Goal: Find specific page/section: Find specific page/section

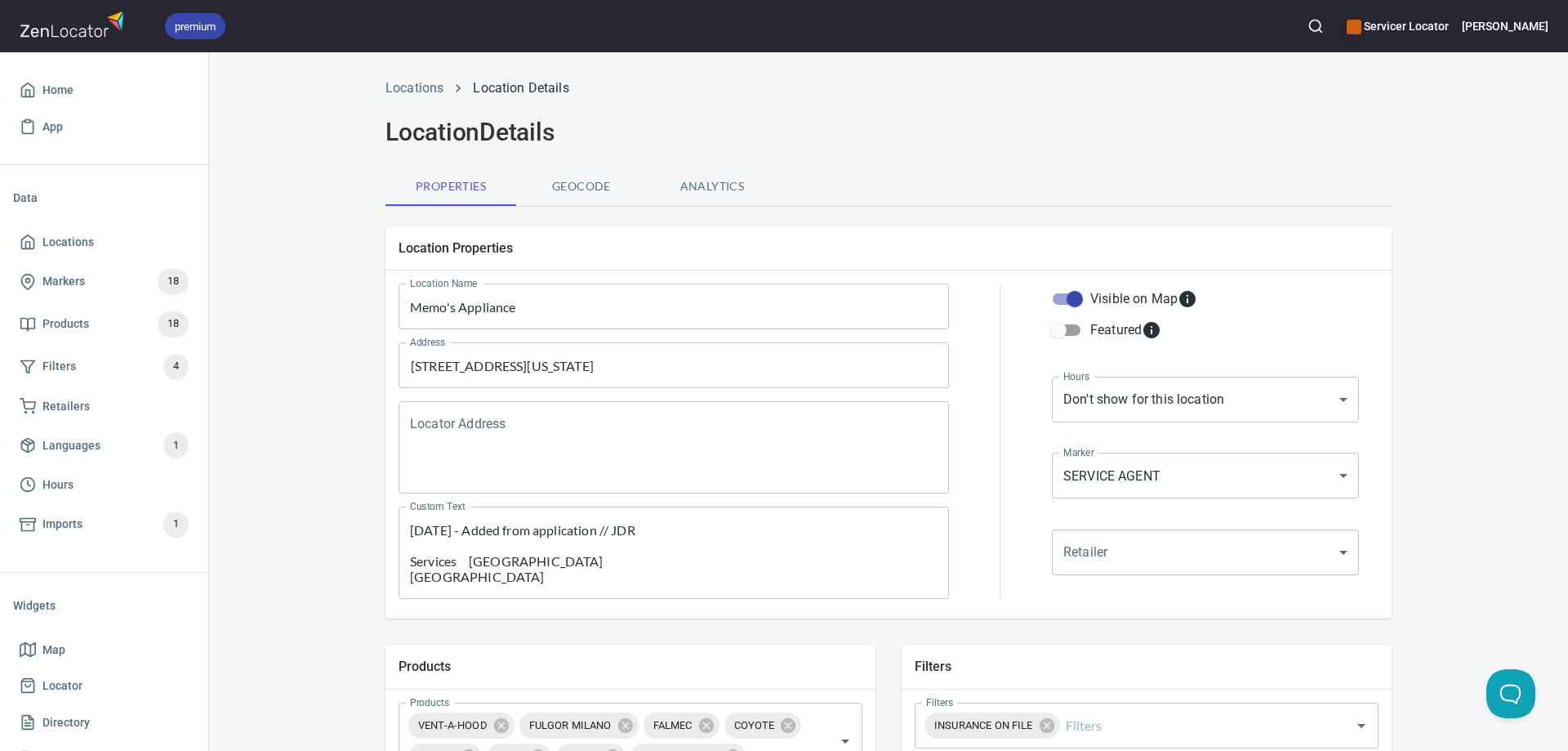
scroll to position [327, 0]
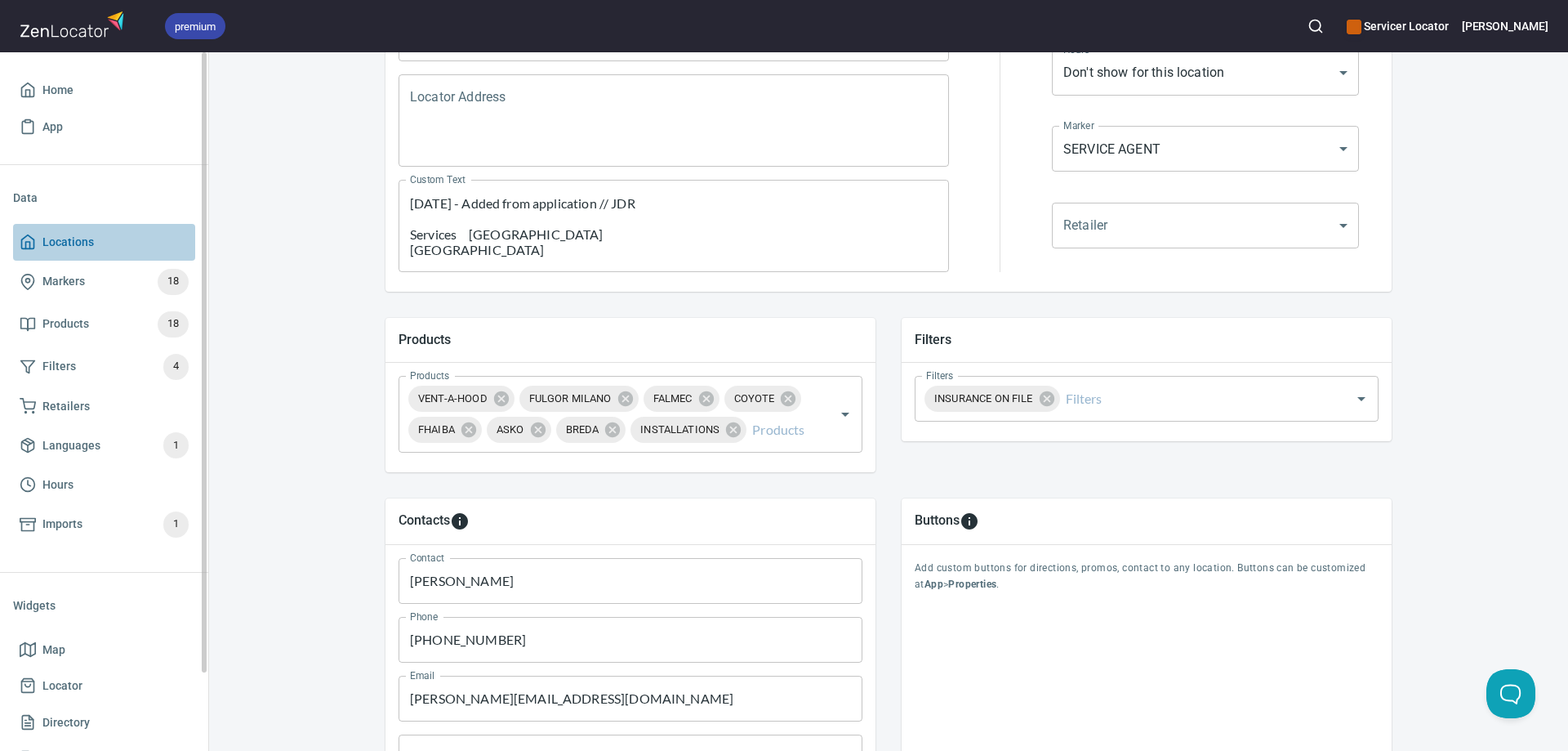
click at [76, 237] on span "Locations" at bounding box center [68, 242] width 51 height 21
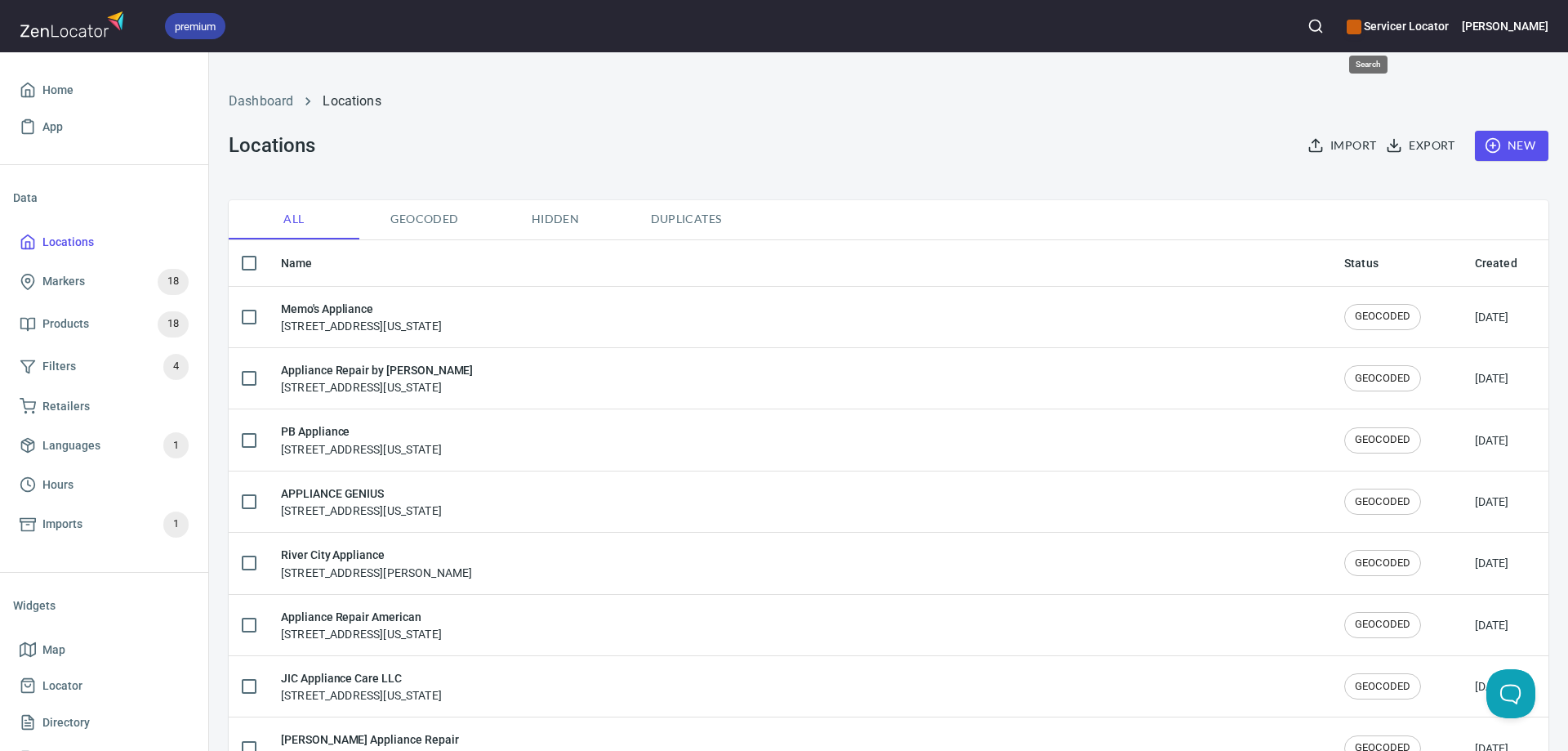
click at [1324, 23] on icon "button" at bounding box center [1316, 26] width 17 height 17
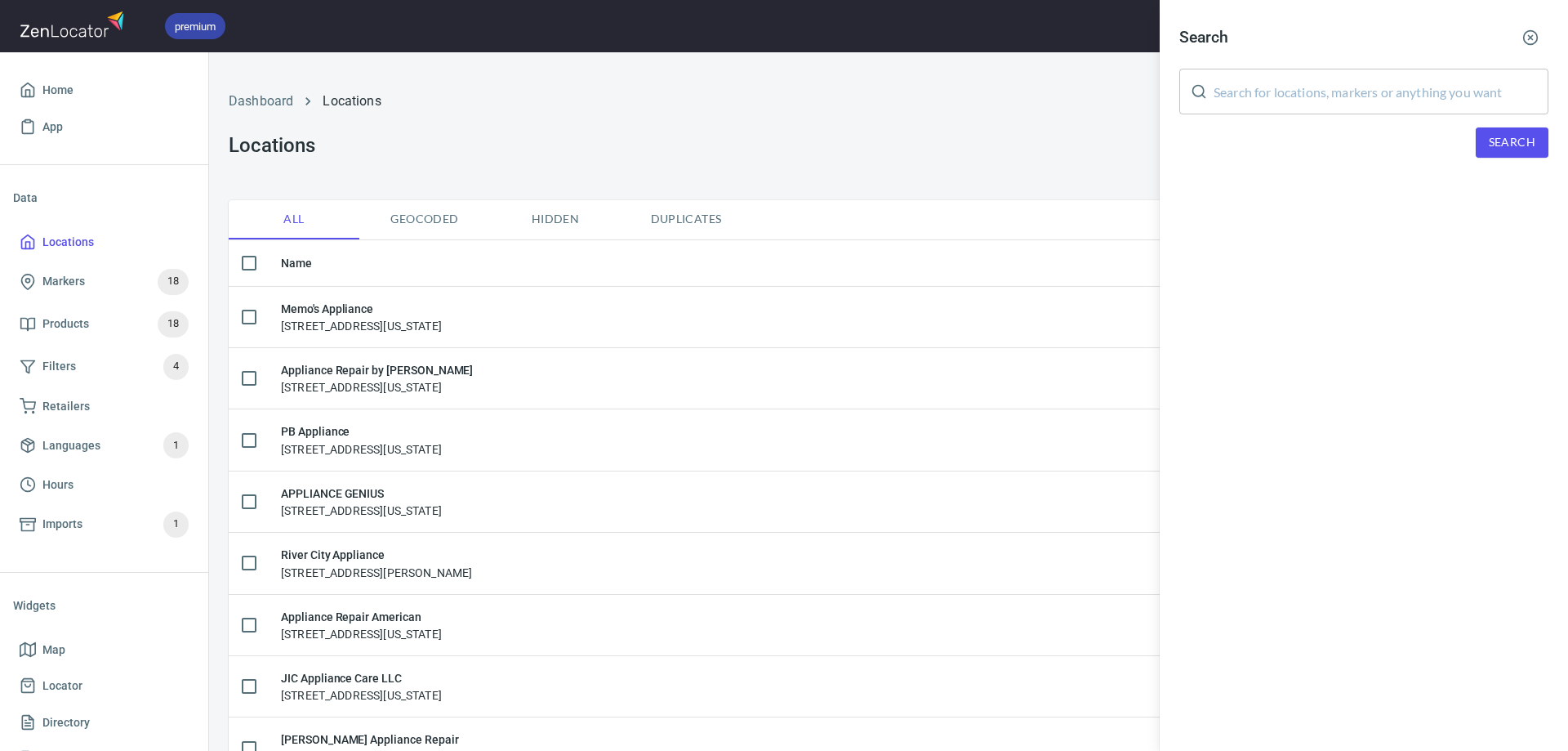
click at [1328, 93] on input "text" at bounding box center [1380, 91] width 335 height 45
type input "[PERSON_NAME]"
click at [1510, 141] on span "Search" at bounding box center [1512, 142] width 46 height 21
click at [1385, 227] on div "[PERSON_NAME][GEOGRAPHIC_DATA], [STREET_ADDRESS]" at bounding box center [1364, 226] width 369 height 17
